Goal: Check status: Check status

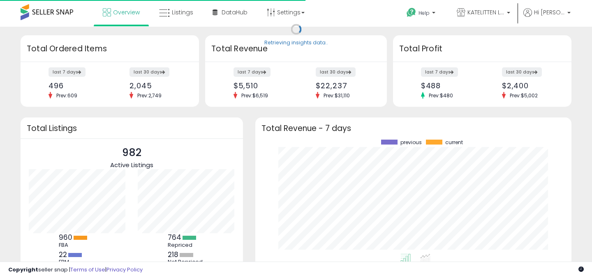
scroll to position [114, 300]
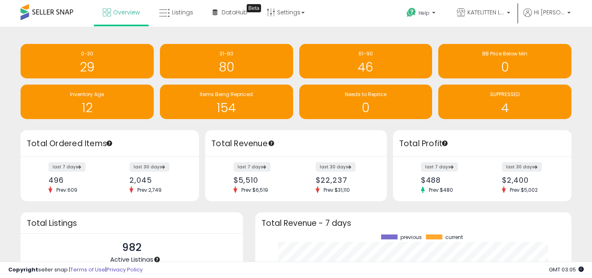
click at [260, 125] on div "Retrieving insights data.. 0-30 29 31-60 80 61-90 46" at bounding box center [295, 82] width 563 height 95
click at [294, 120] on div "Retrieving insights data.. 0-30 29 31-60 80 61-90 46" at bounding box center [295, 82] width 563 height 95
